Goal: Transaction & Acquisition: Book appointment/travel/reservation

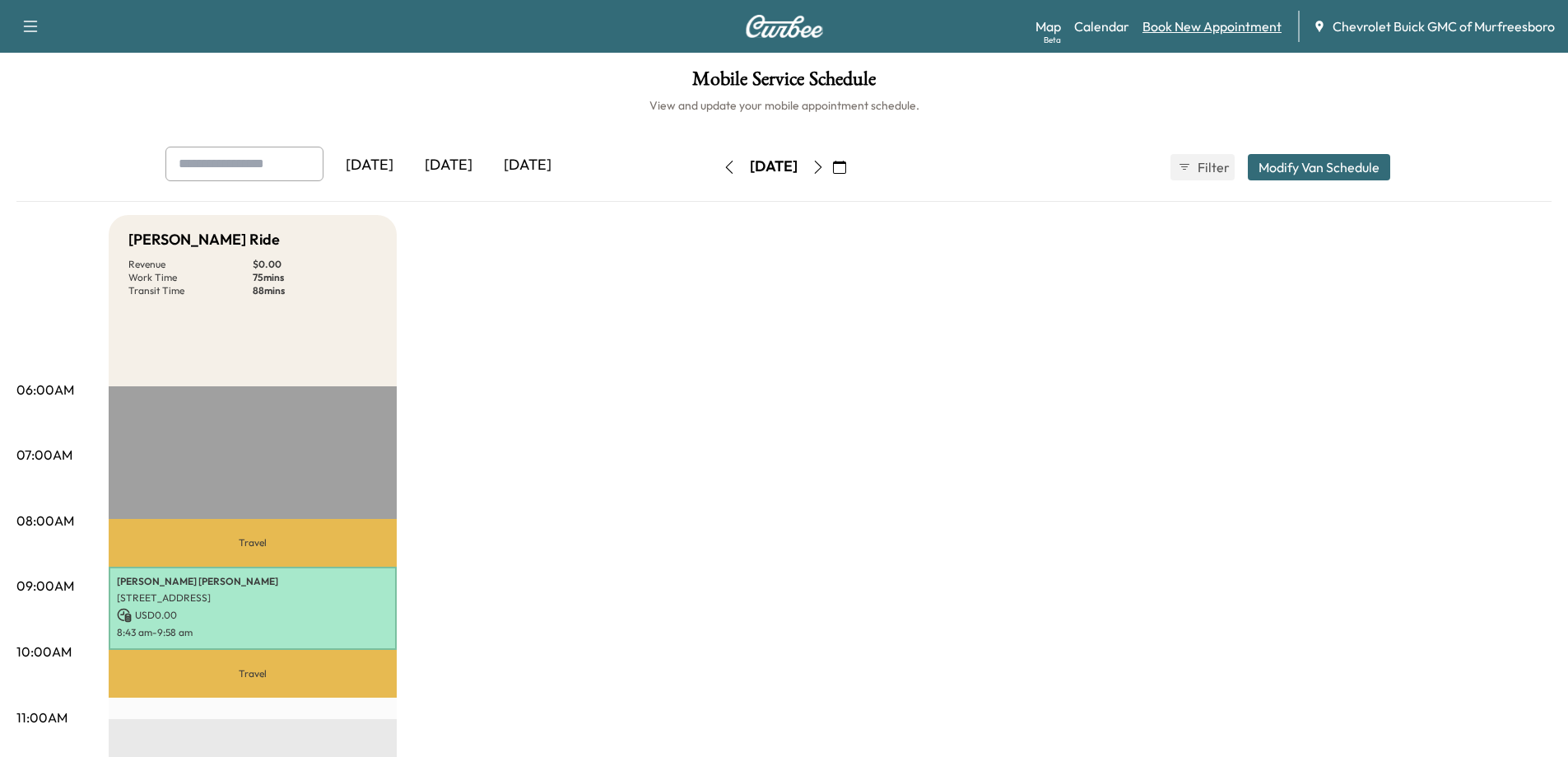
click at [1182, 27] on link "Book New Appointment" at bounding box center [1212, 27] width 139 height 20
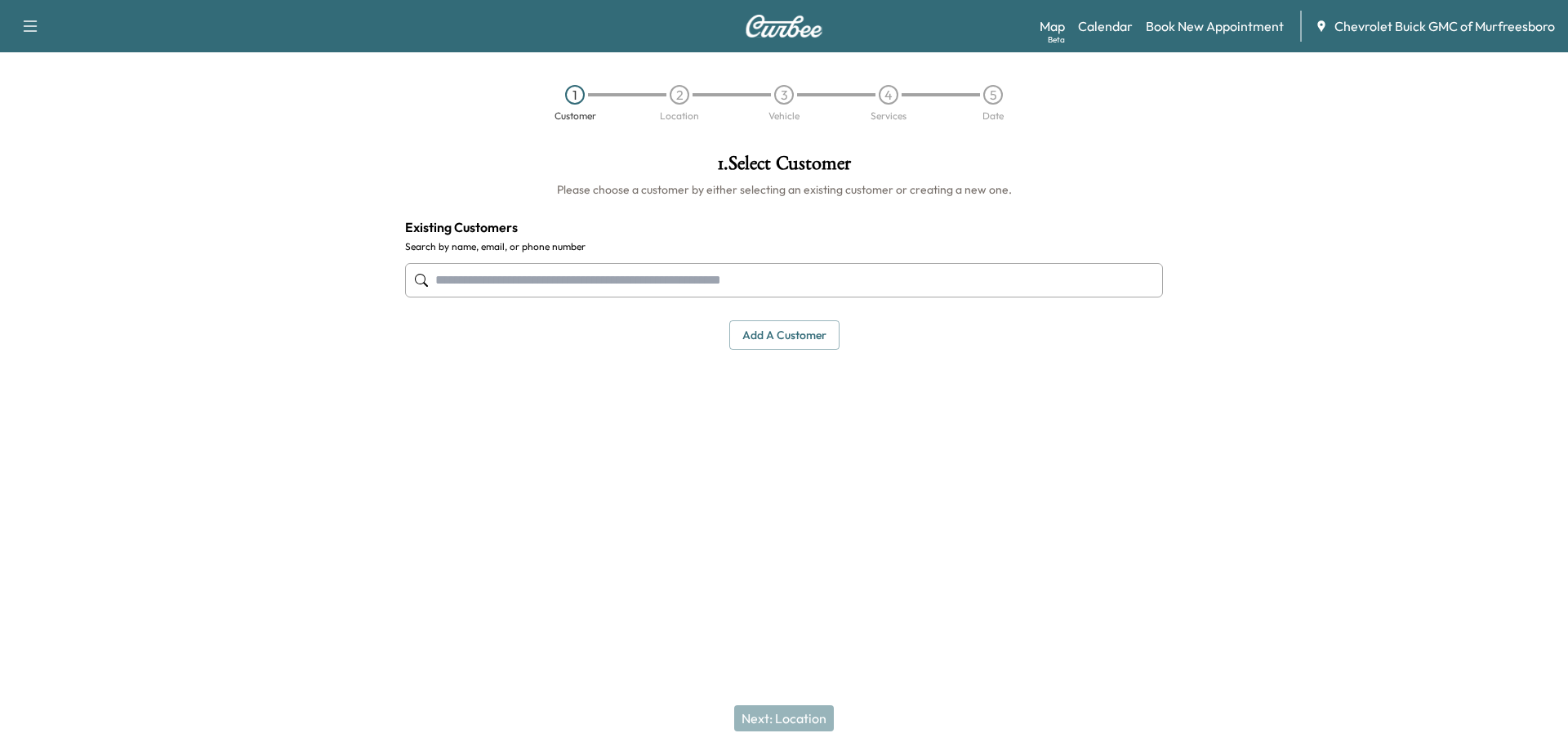
click at [554, 285] on input "text" at bounding box center [784, 279] width 758 height 34
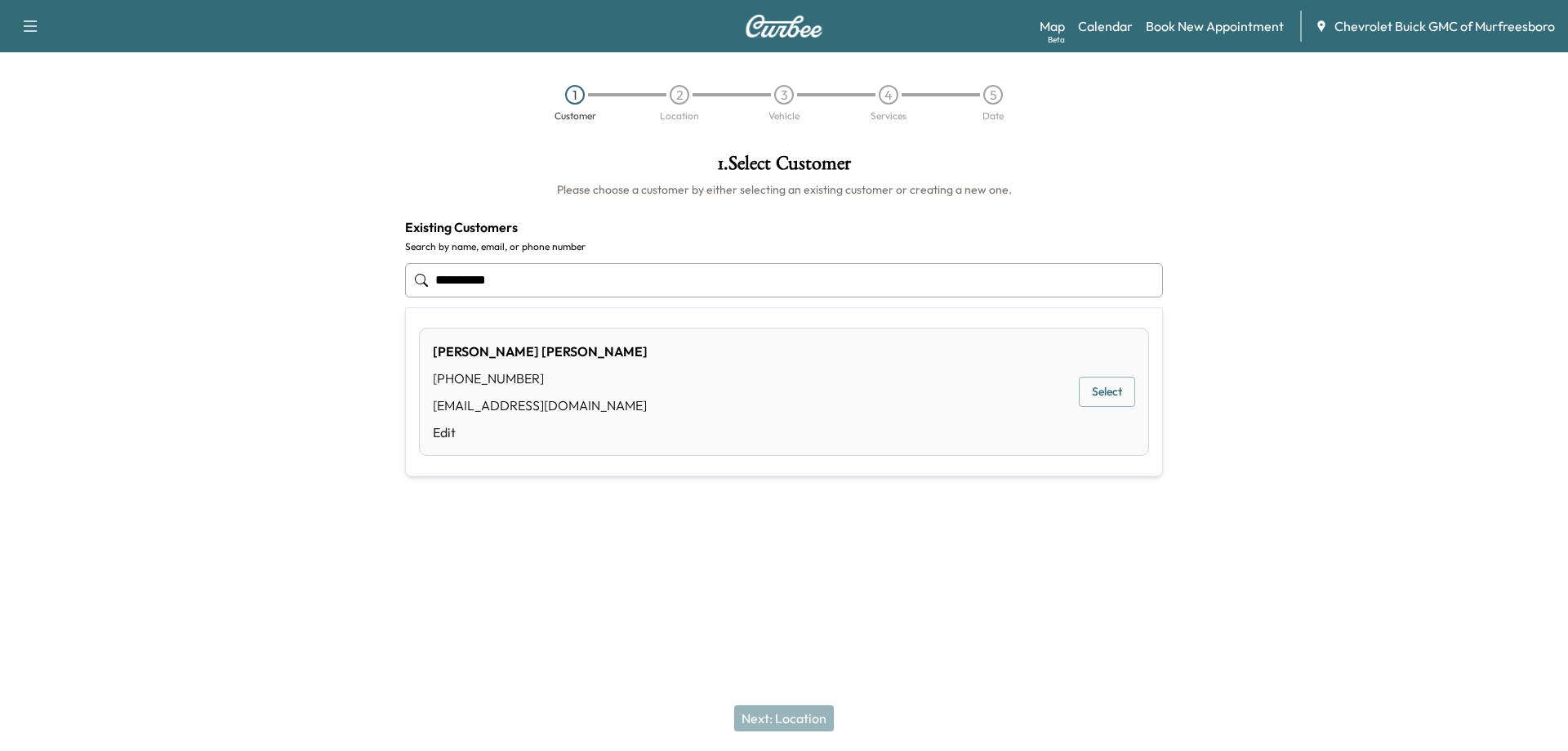
click at [1095, 390] on button "Select" at bounding box center [1107, 391] width 56 height 30
type input "**********"
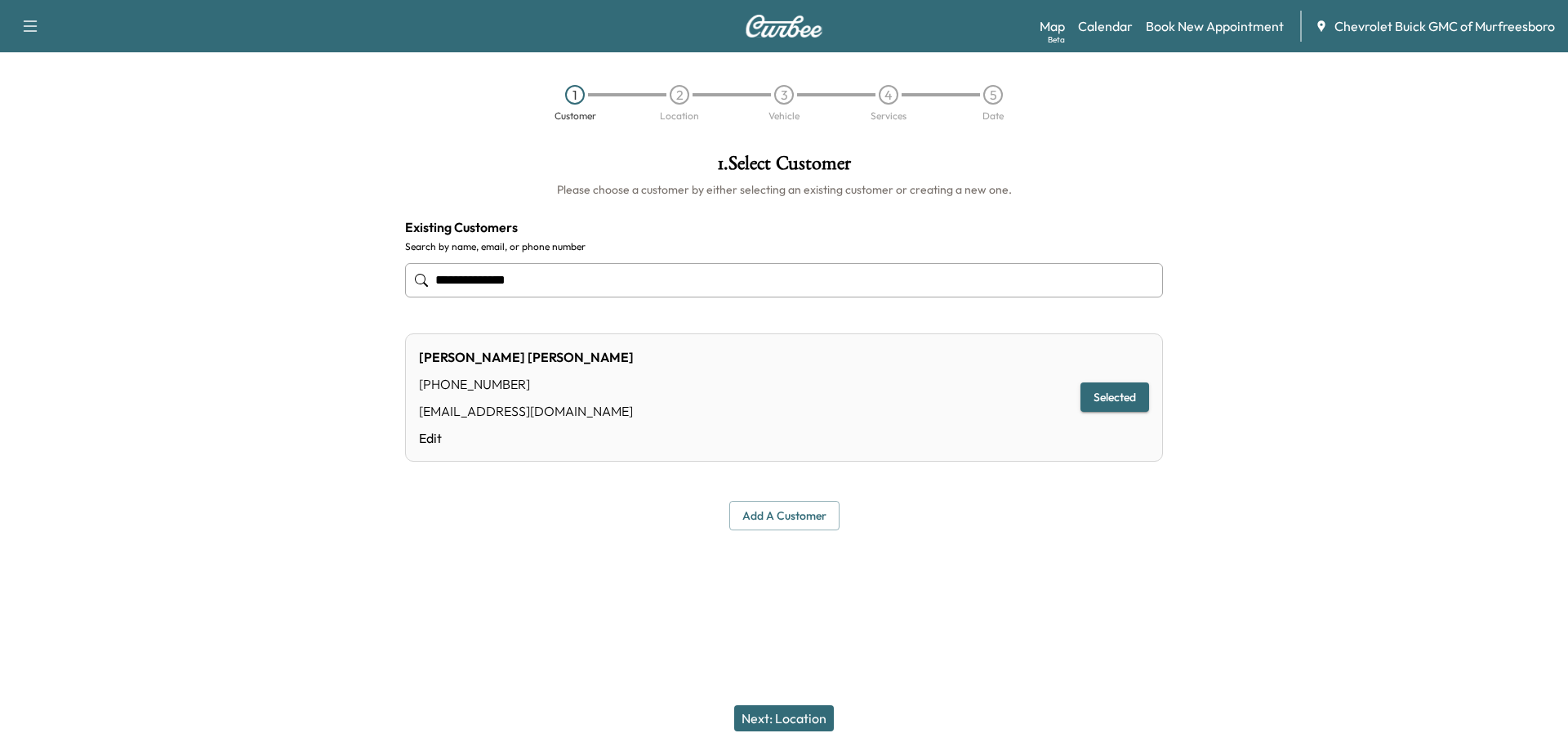
click at [799, 722] on button "Next: Location" at bounding box center [784, 718] width 100 height 26
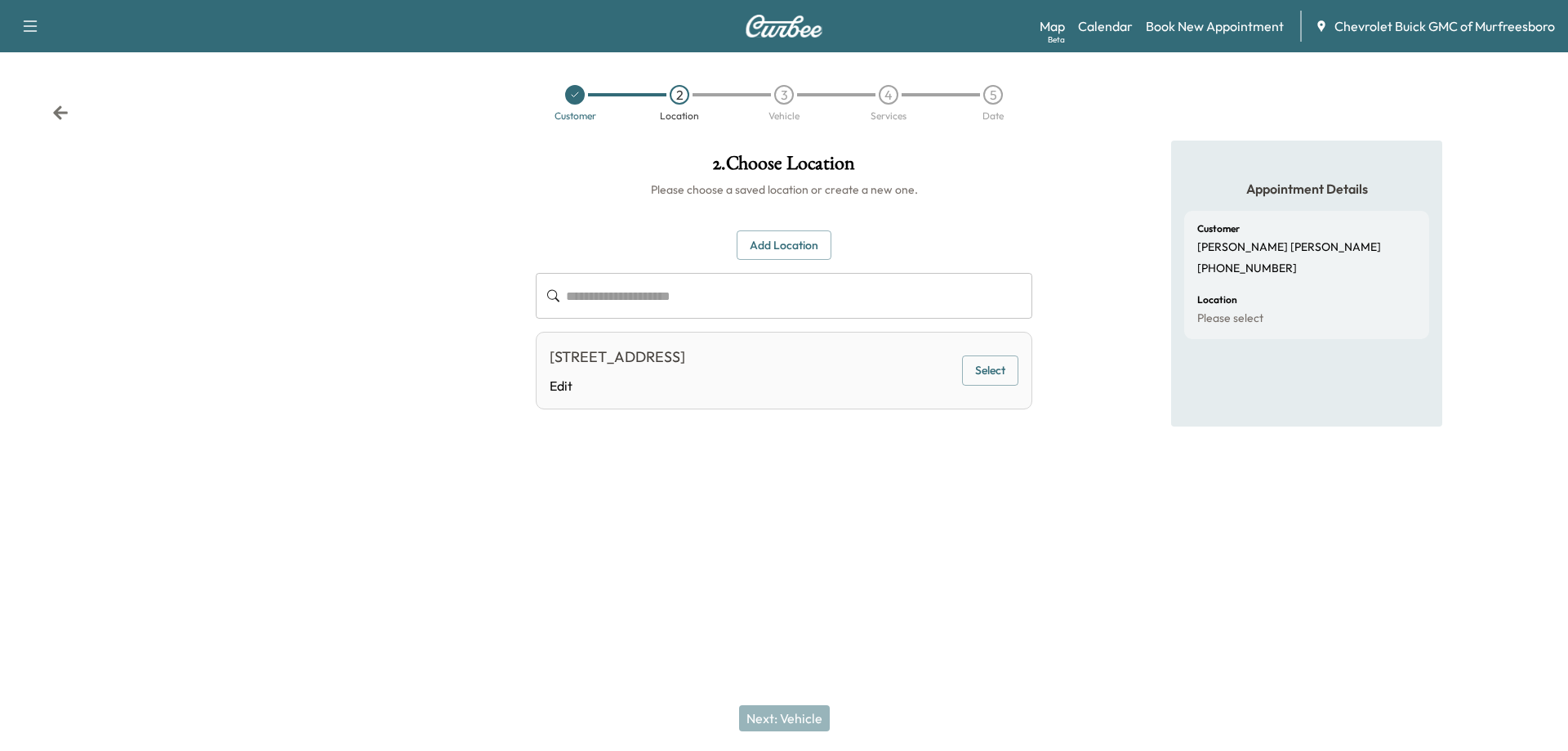
click at [980, 373] on button "Select" at bounding box center [991, 370] width 56 height 30
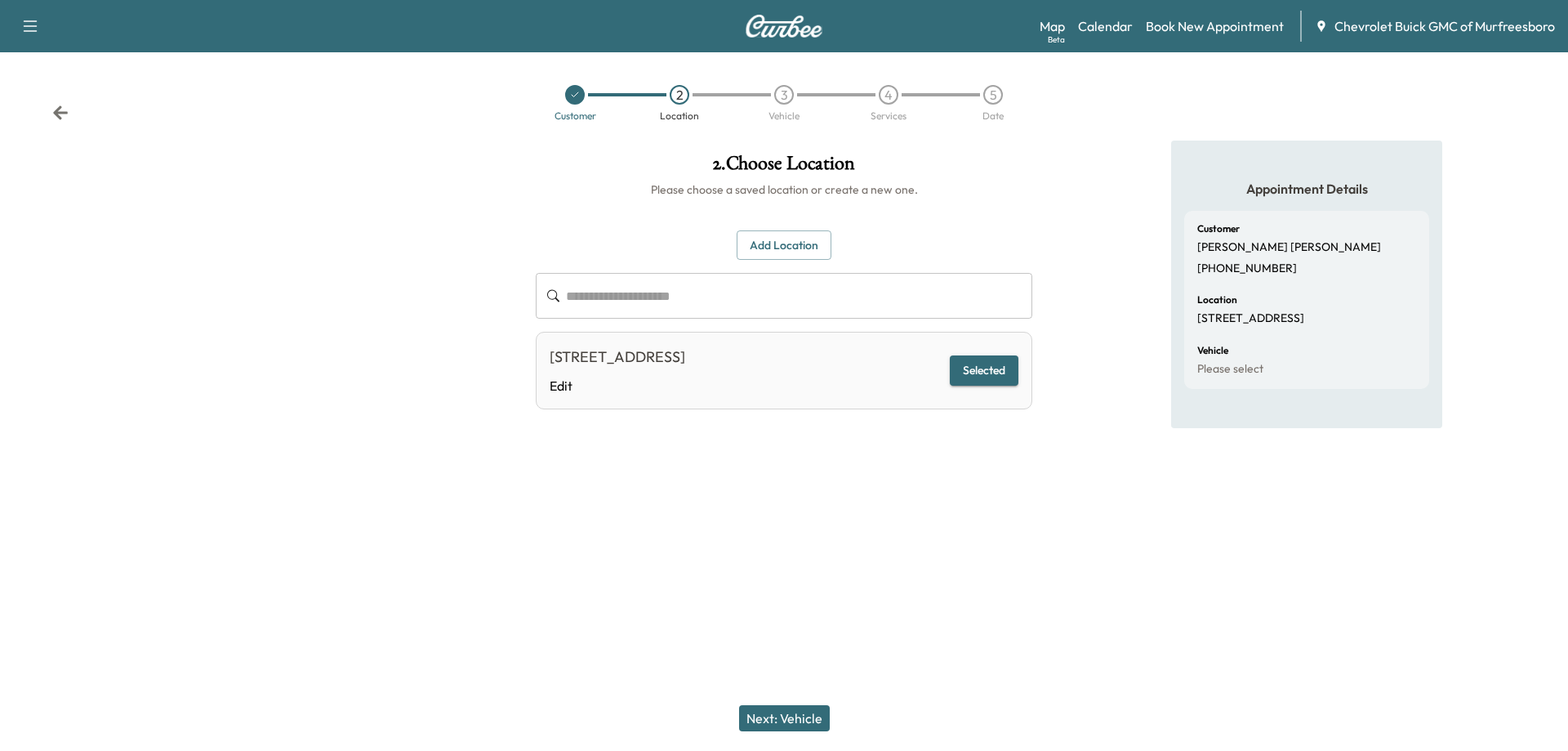
click at [782, 719] on button "Next: Vehicle" at bounding box center [784, 718] width 91 height 26
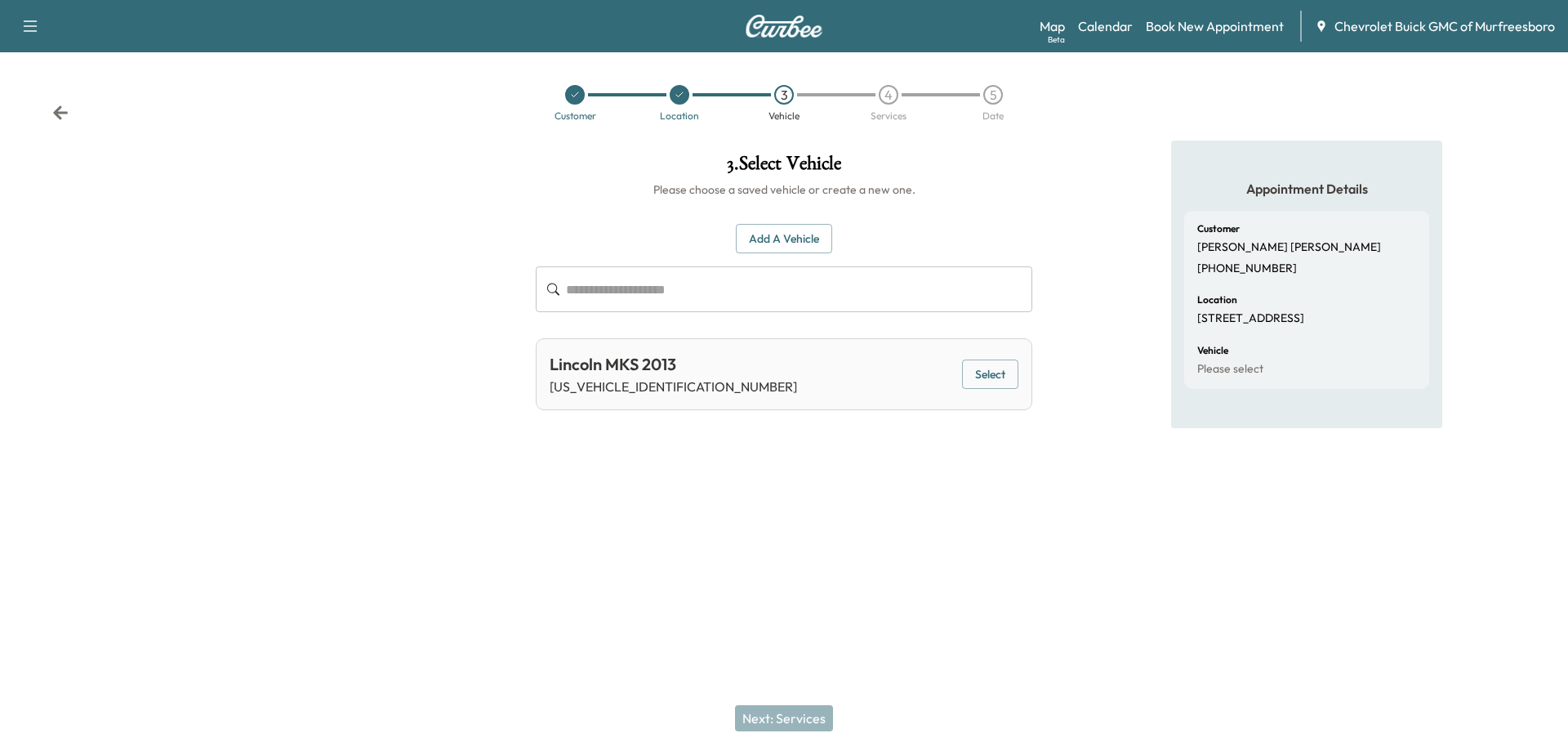
click at [994, 380] on button "Select" at bounding box center [991, 375] width 56 height 30
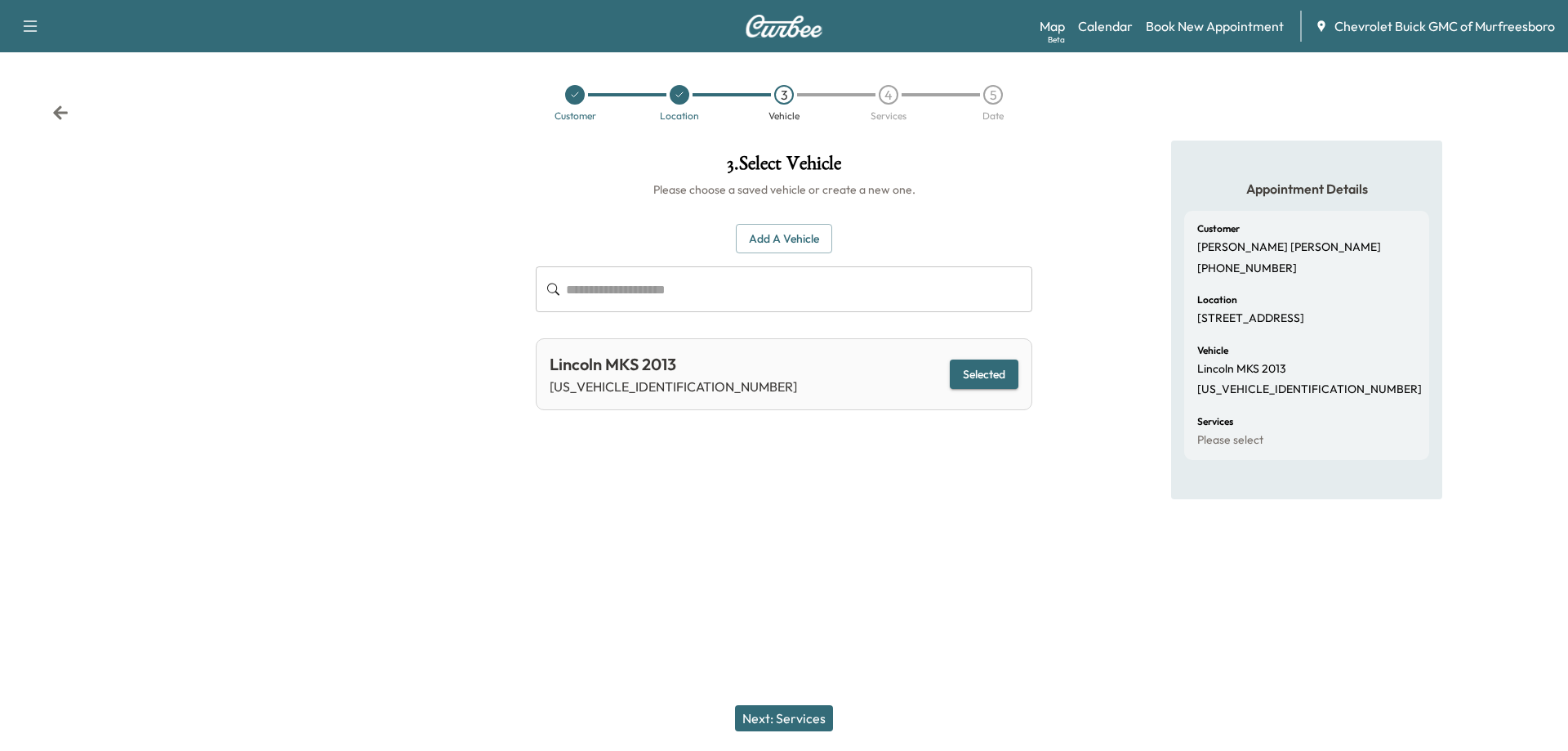
click at [796, 718] on button "Next: Services" at bounding box center [784, 718] width 98 height 26
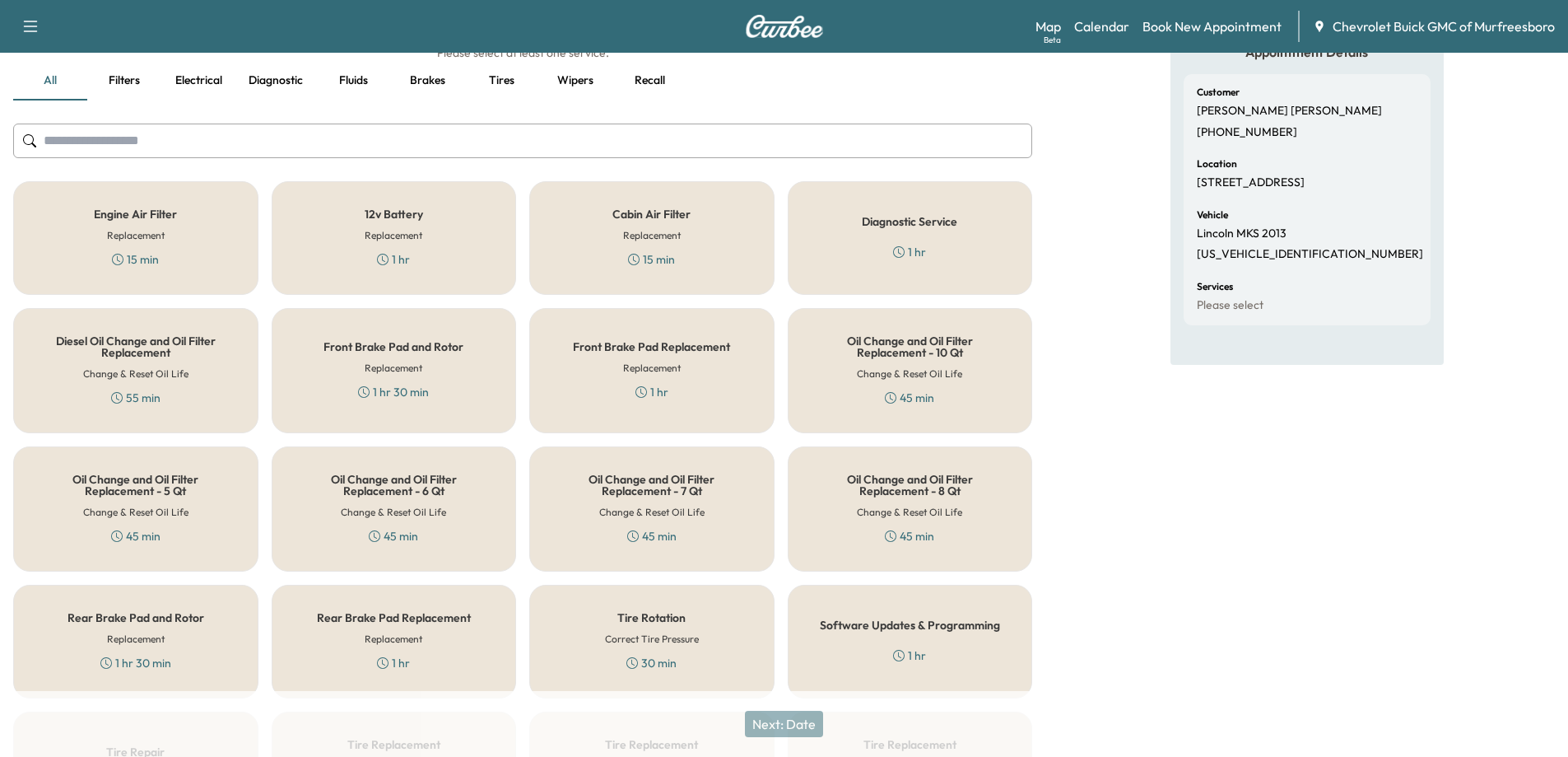
scroll to position [164, 0]
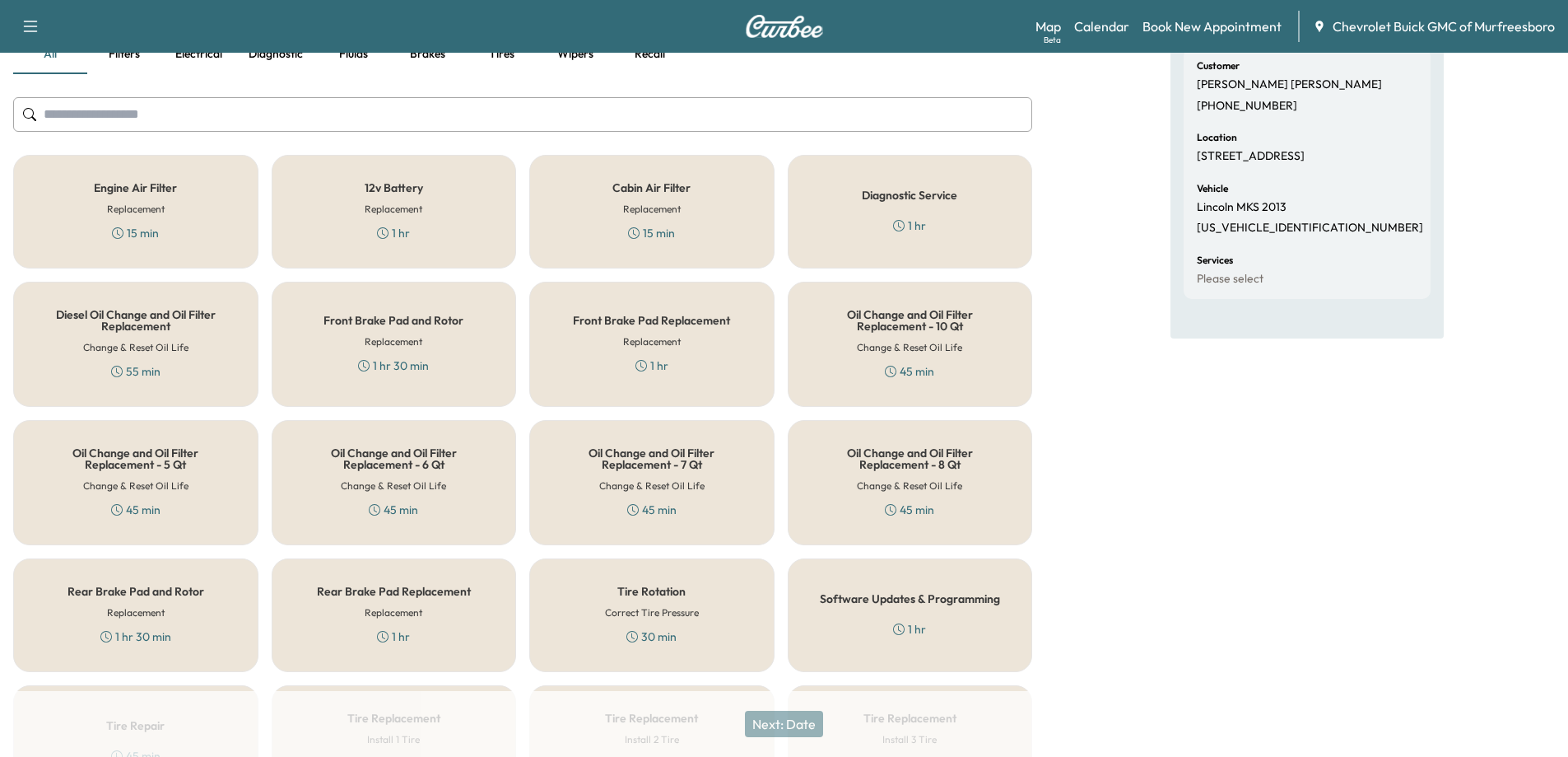
click at [899, 228] on icon at bounding box center [899, 225] width 12 height 12
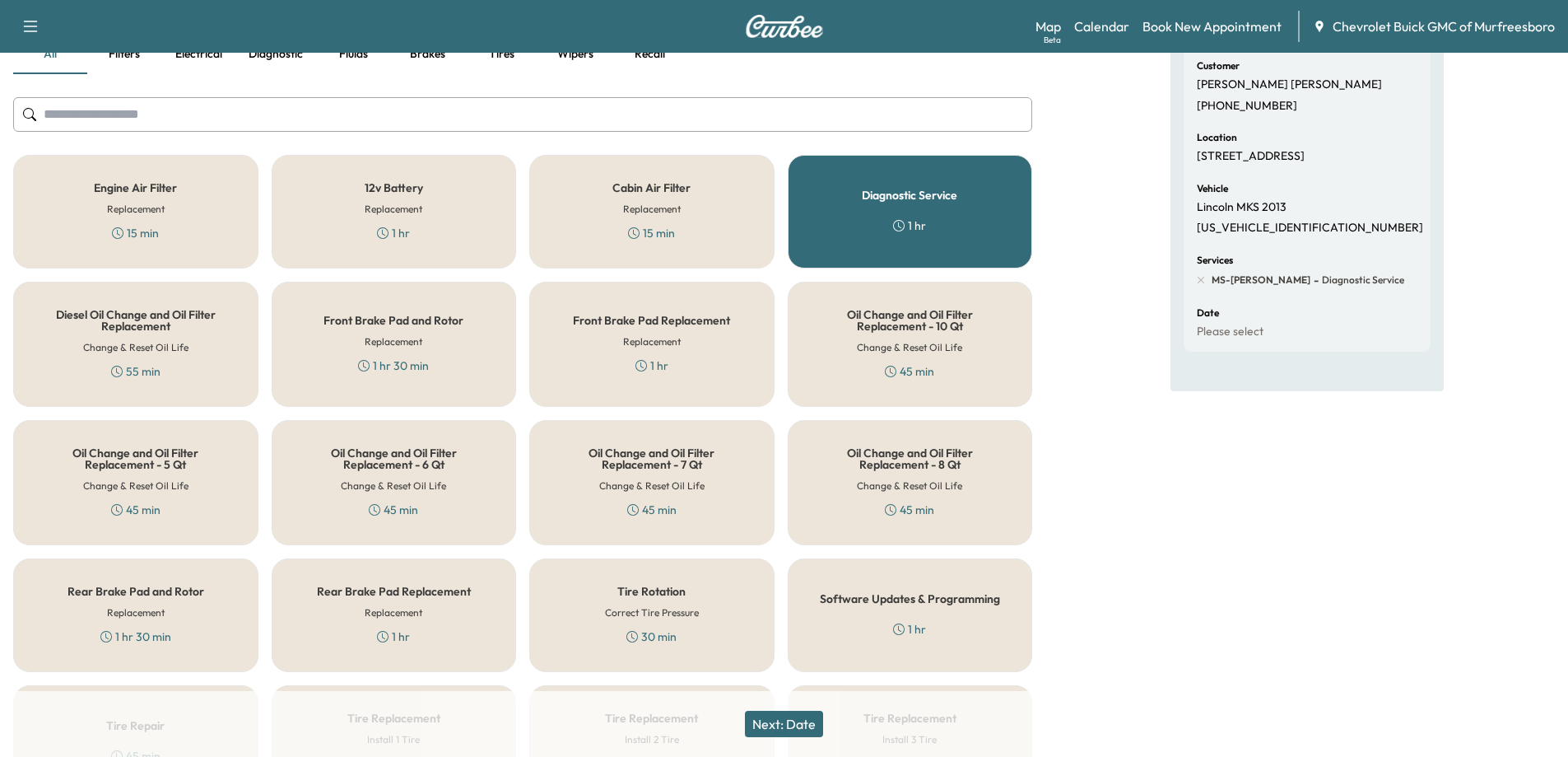
click at [895, 621] on div "1 hr" at bounding box center [910, 629] width 33 height 17
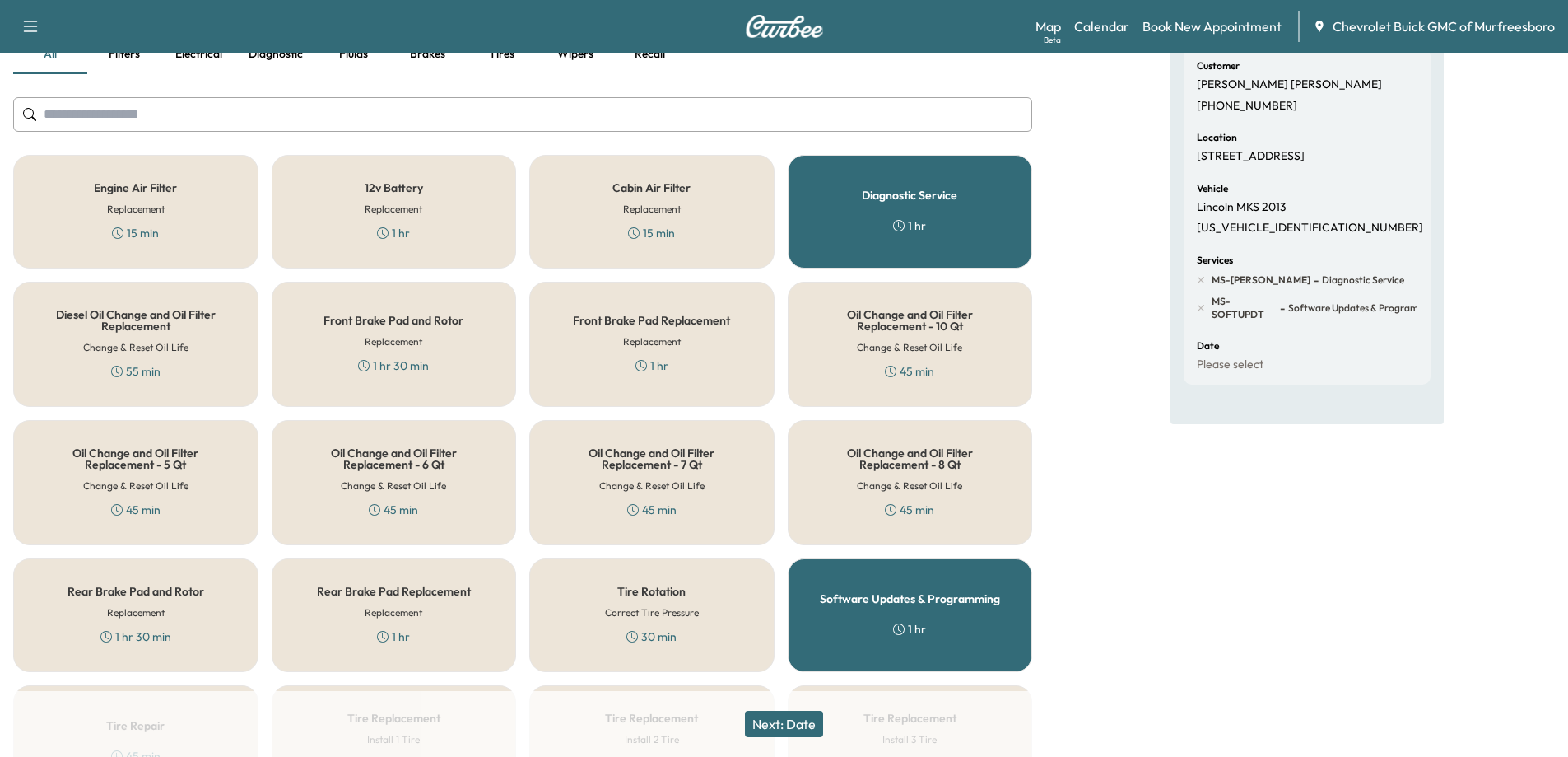
click at [792, 726] on button "Next: Date" at bounding box center [784, 724] width 78 height 27
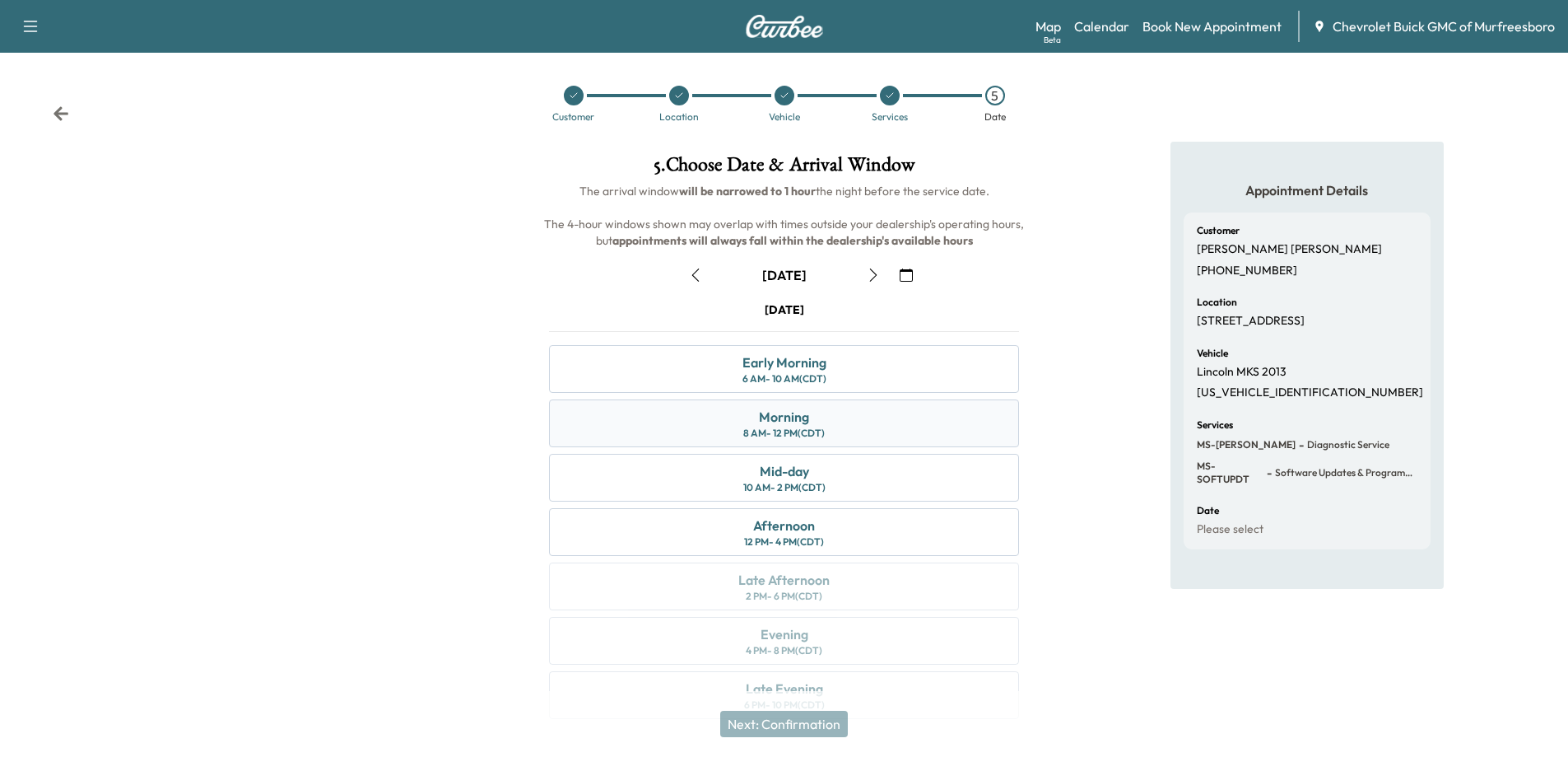
click at [779, 426] on div "8 AM - 12 PM (CDT)" at bounding box center [784, 433] width 82 height 13
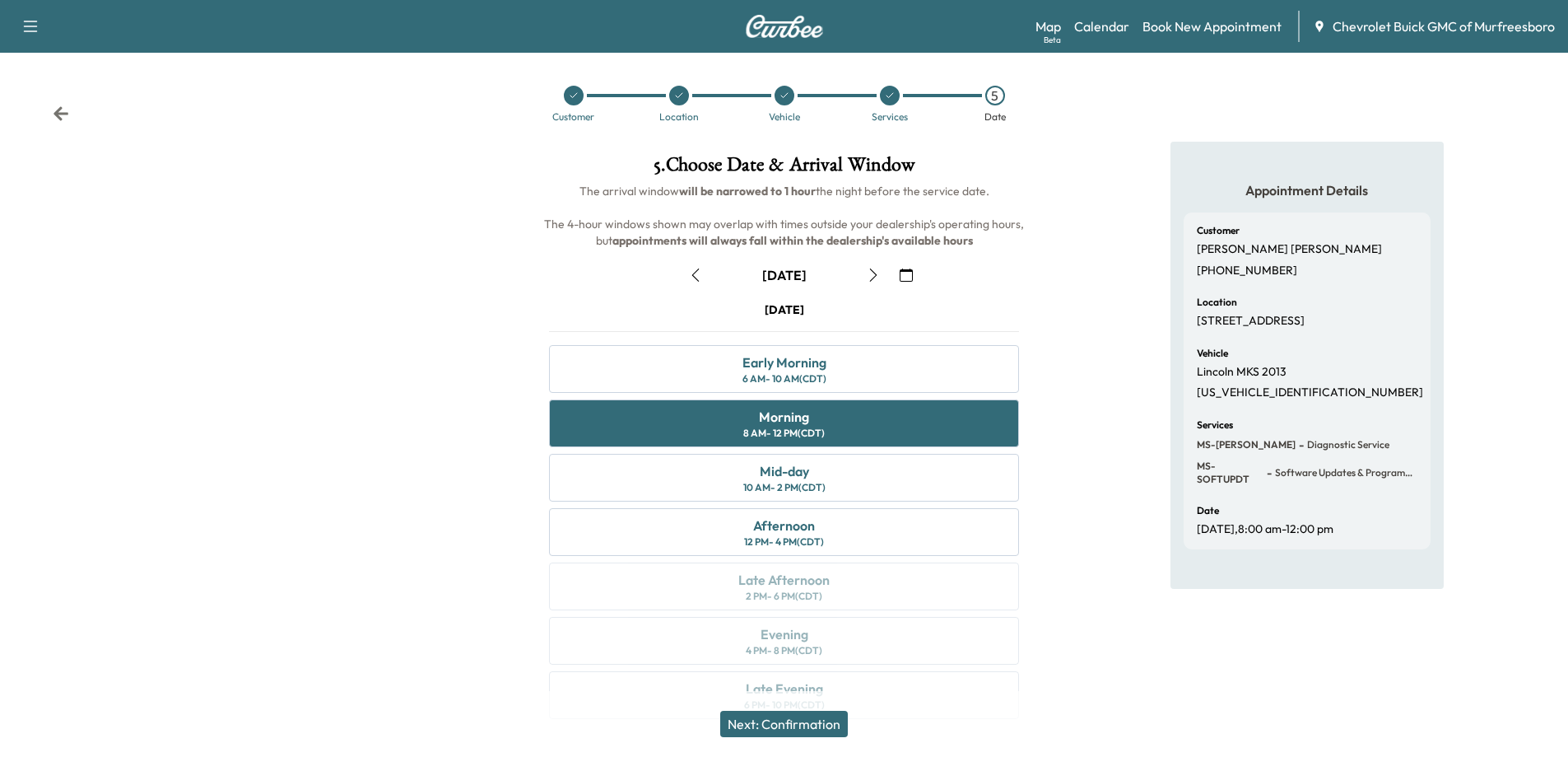
click at [823, 727] on button "Next: Confirmation" at bounding box center [784, 724] width 128 height 27
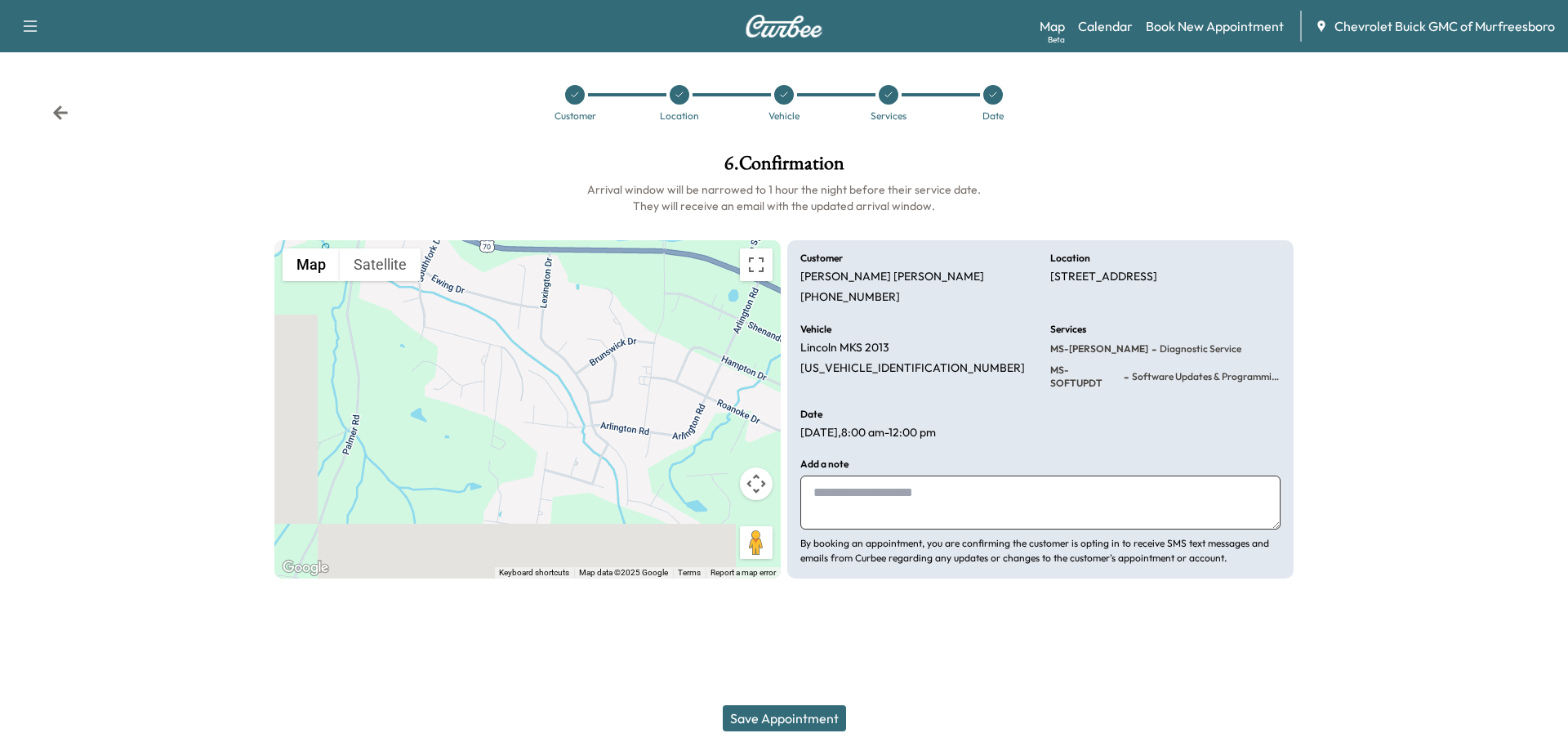
click at [796, 719] on button "Save Appointment" at bounding box center [784, 718] width 123 height 26
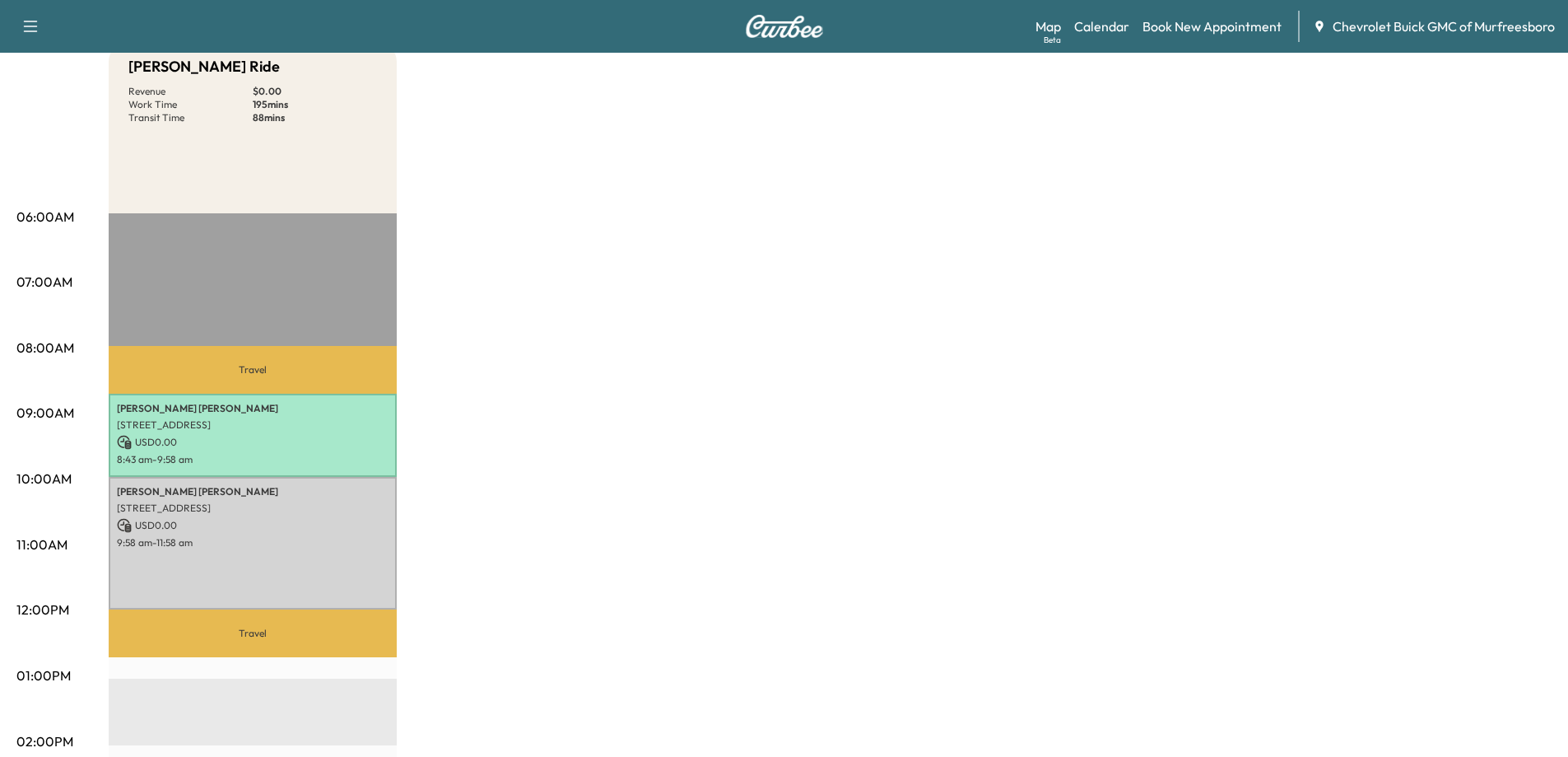
scroll to position [247, 0]
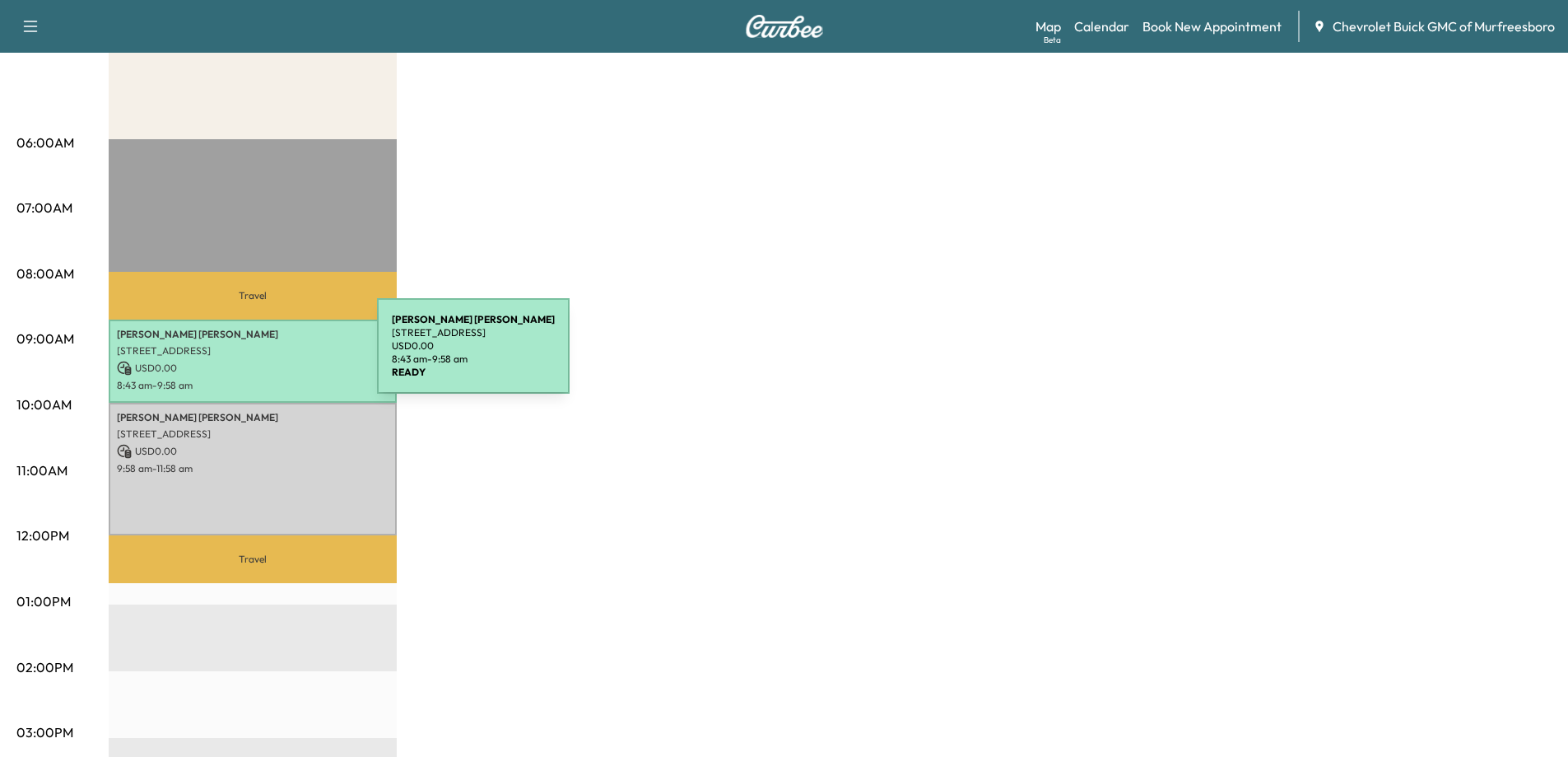
click at [253, 355] on div "[PERSON_NAME] [STREET_ADDRESS][PERSON_NAME] USD 0.00 8:43 am - 9:58 am" at bounding box center [252, 362] width 288 height 84
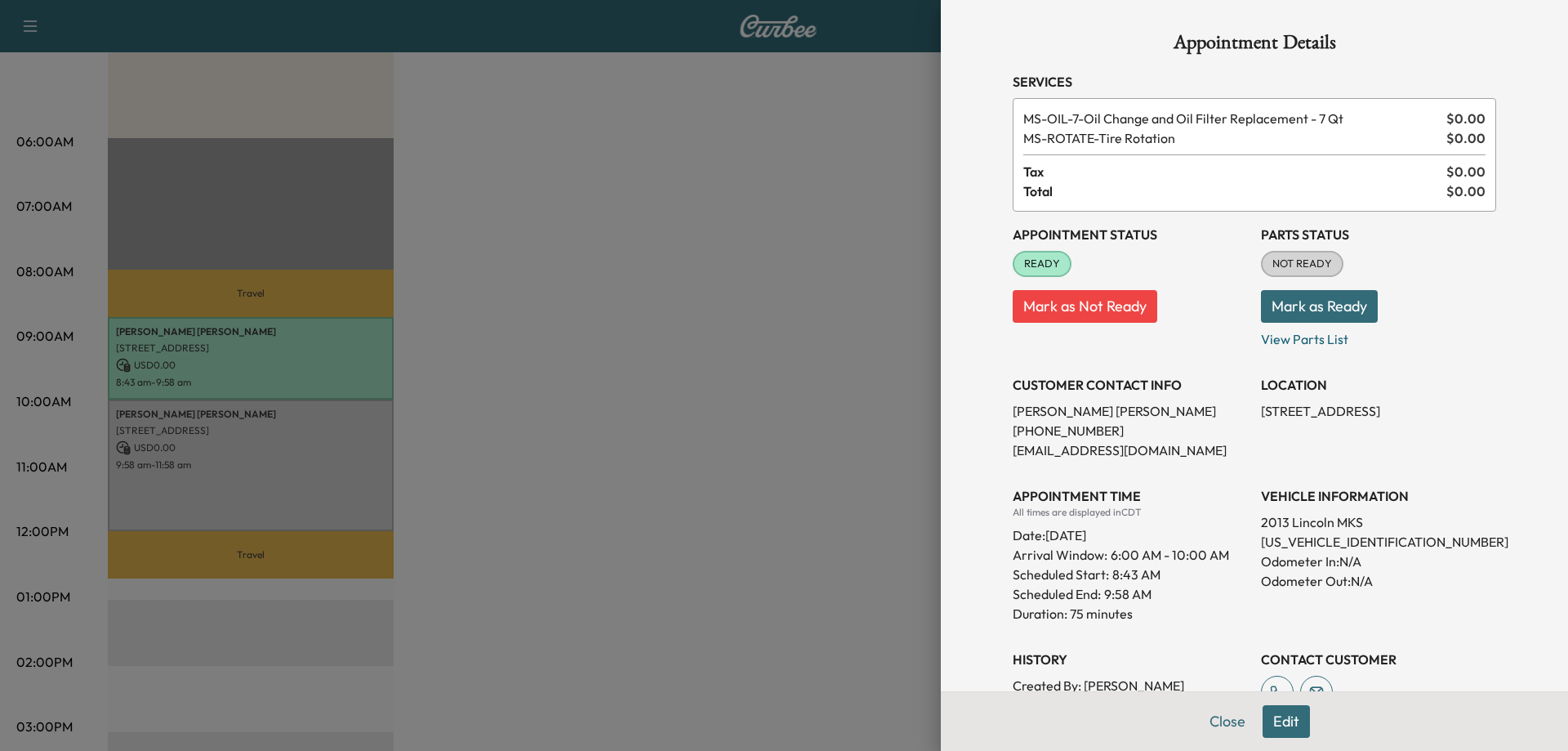
click at [740, 451] on div at bounding box center [784, 376] width 1568 height 751
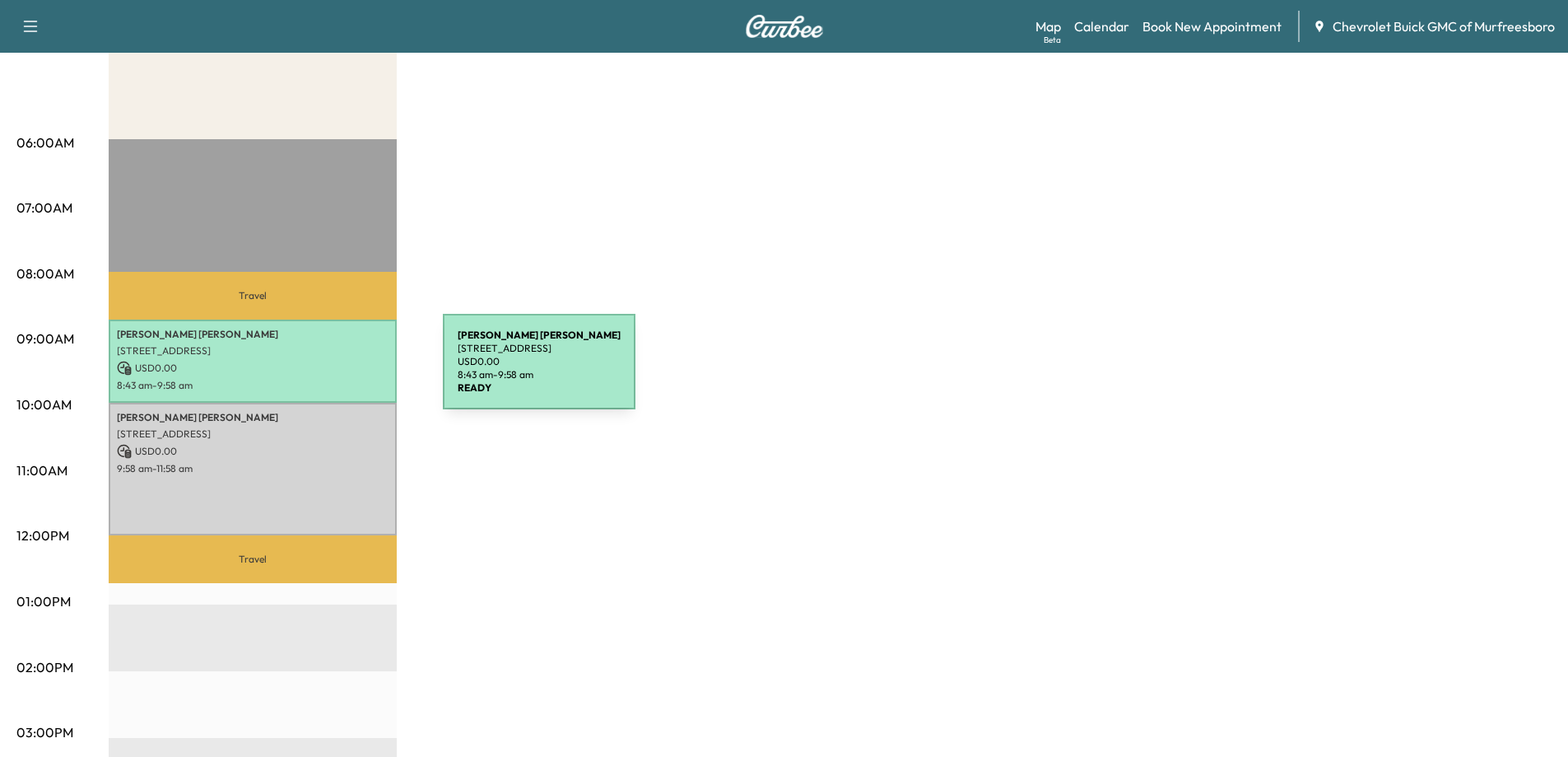
click at [320, 371] on p "USD 0.00" at bounding box center [253, 368] width 272 height 15
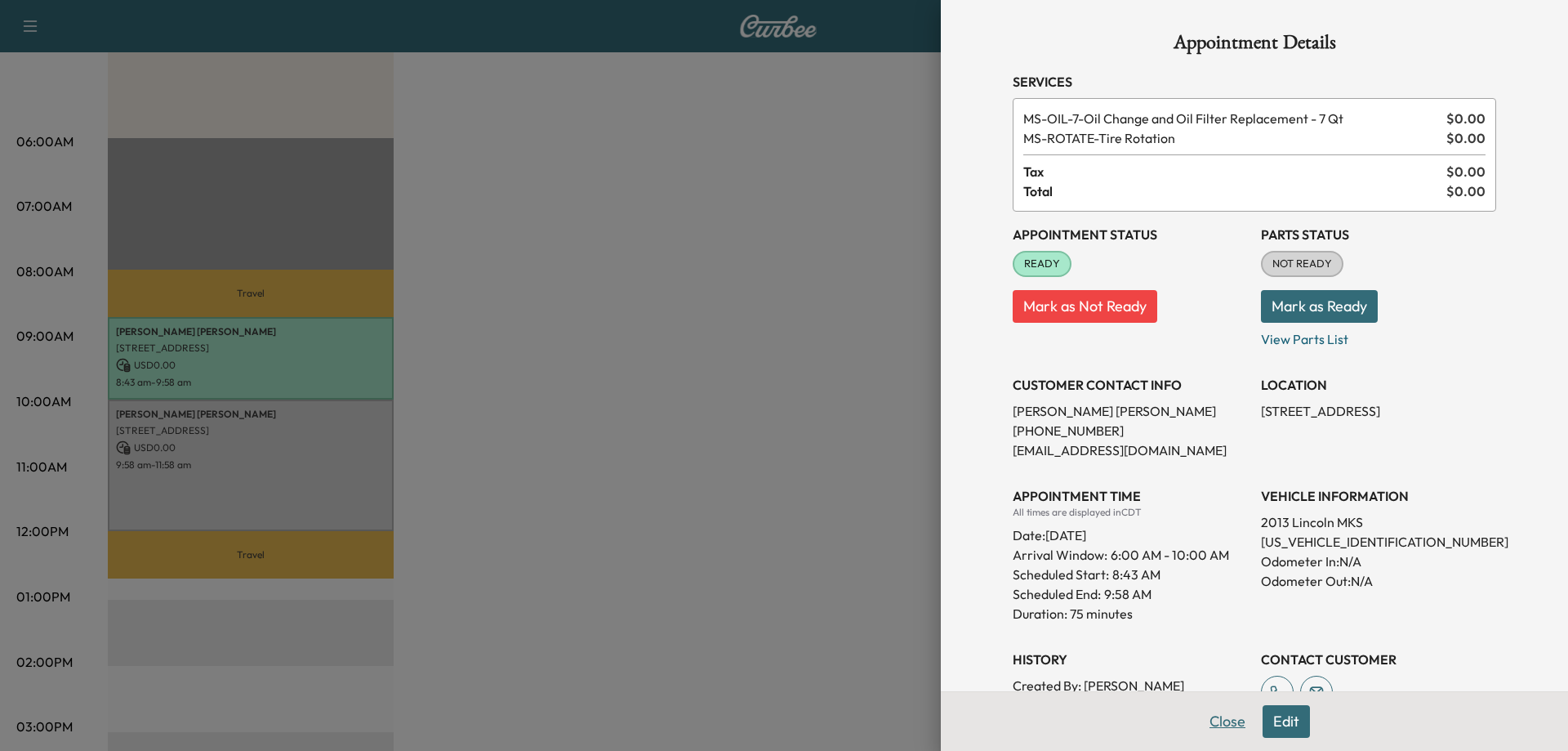
click at [1214, 727] on button "Close" at bounding box center [1227, 721] width 57 height 33
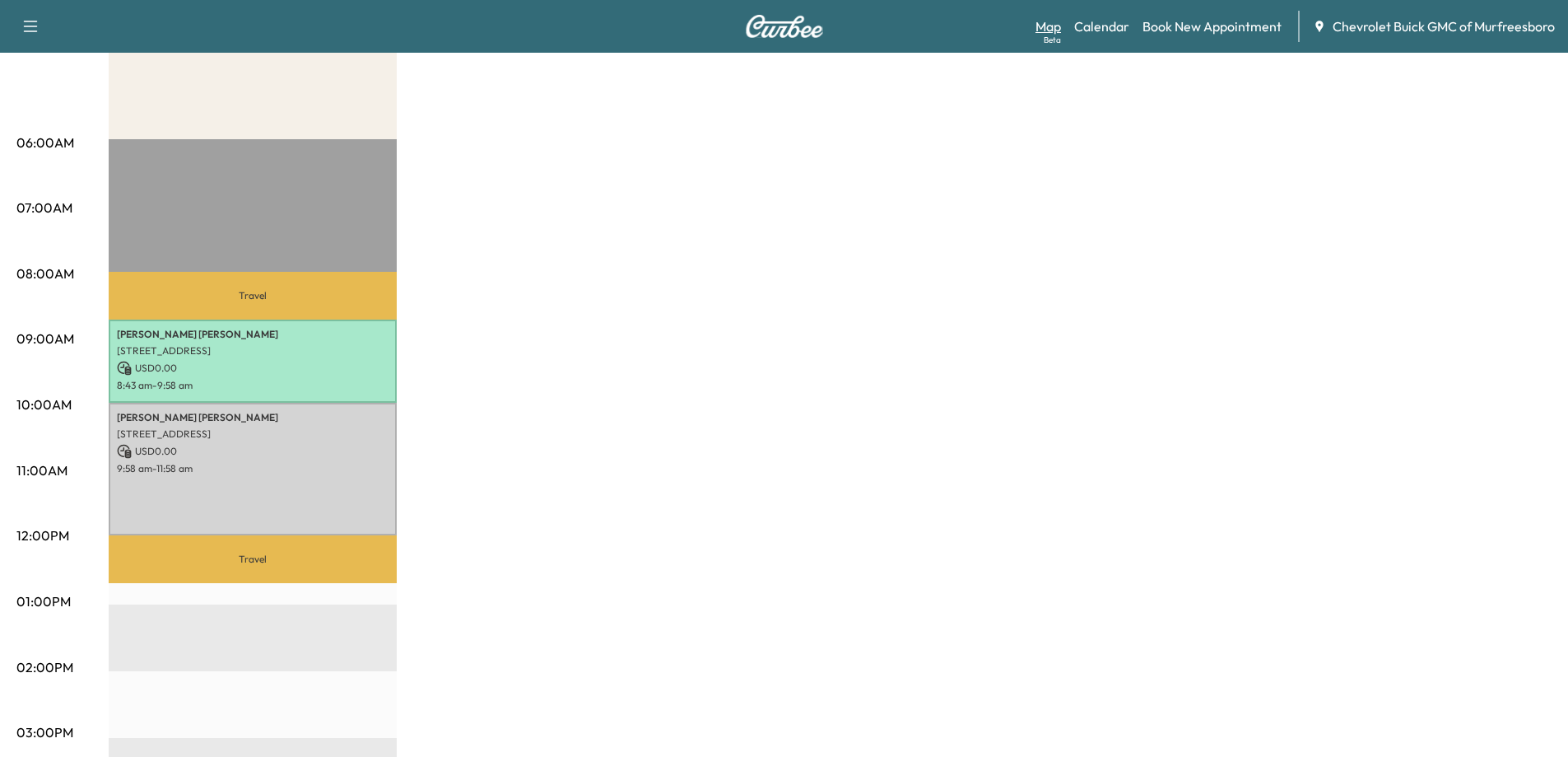
click at [1047, 28] on link "Map Beta" at bounding box center [1048, 27] width 26 height 20
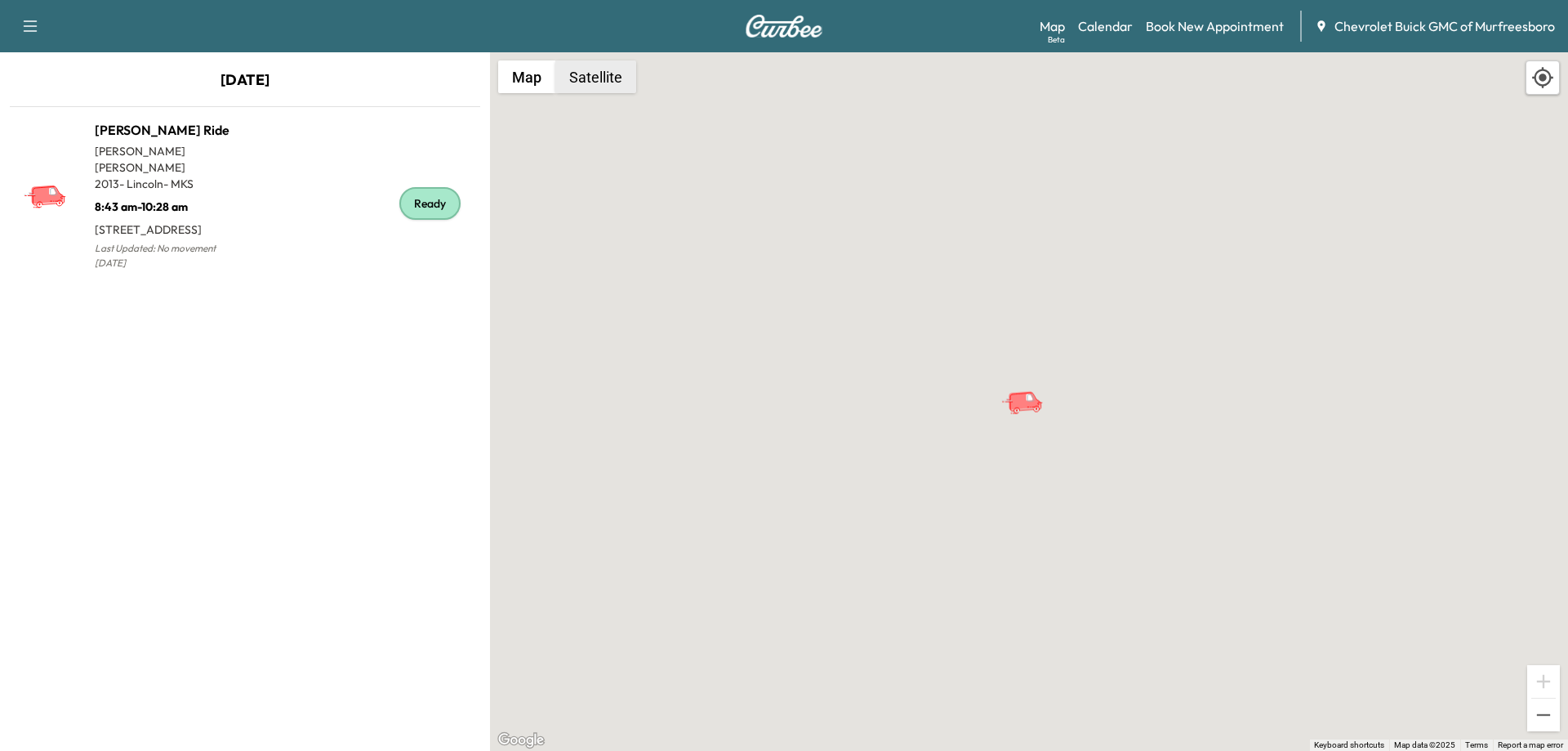
click at [593, 81] on button "Satellite" at bounding box center [596, 77] width 81 height 33
